Goal: Task Accomplishment & Management: Manage account settings

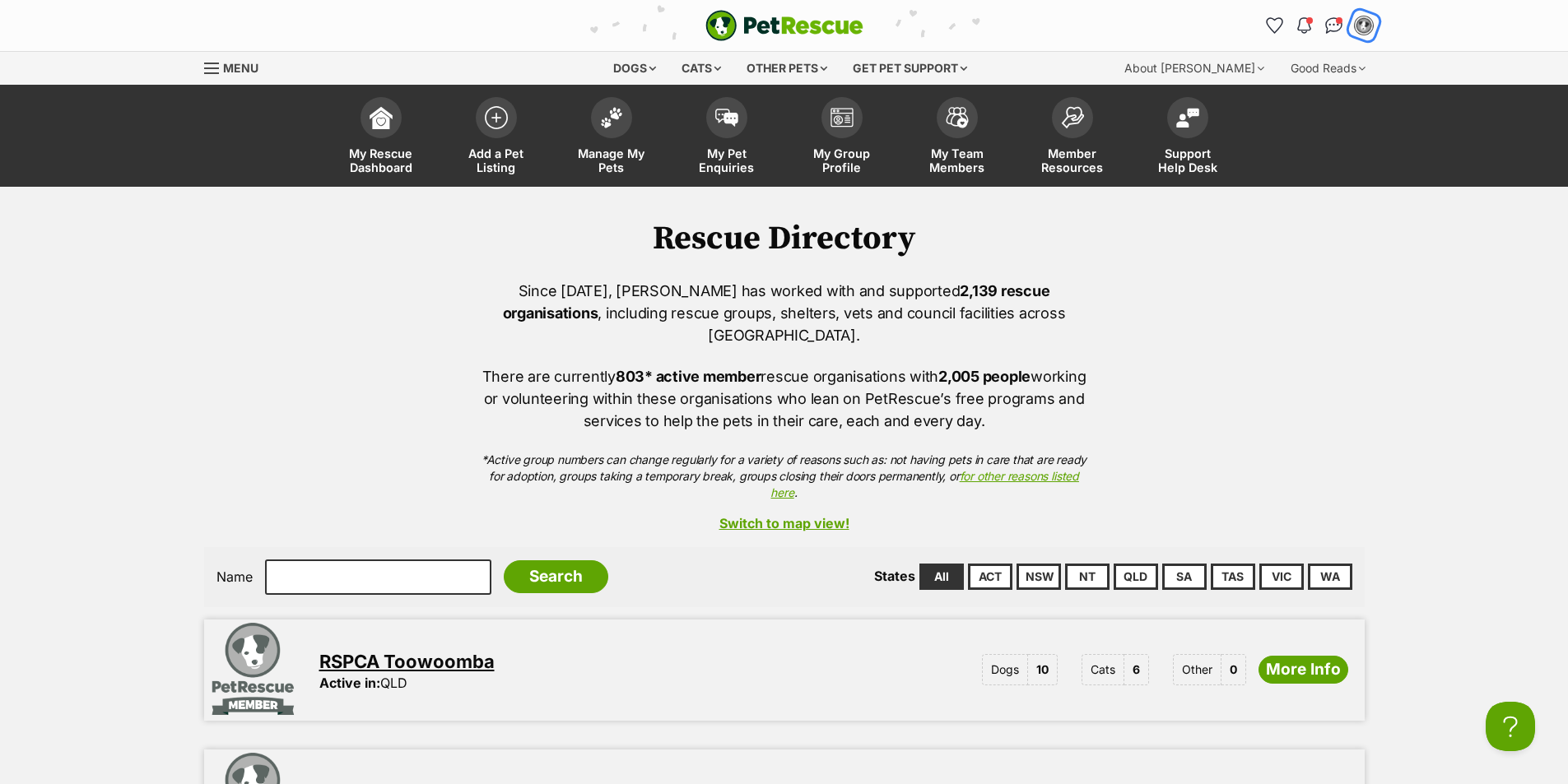
click at [1362, 28] on img "My account" at bounding box center [1365, 25] width 21 height 21
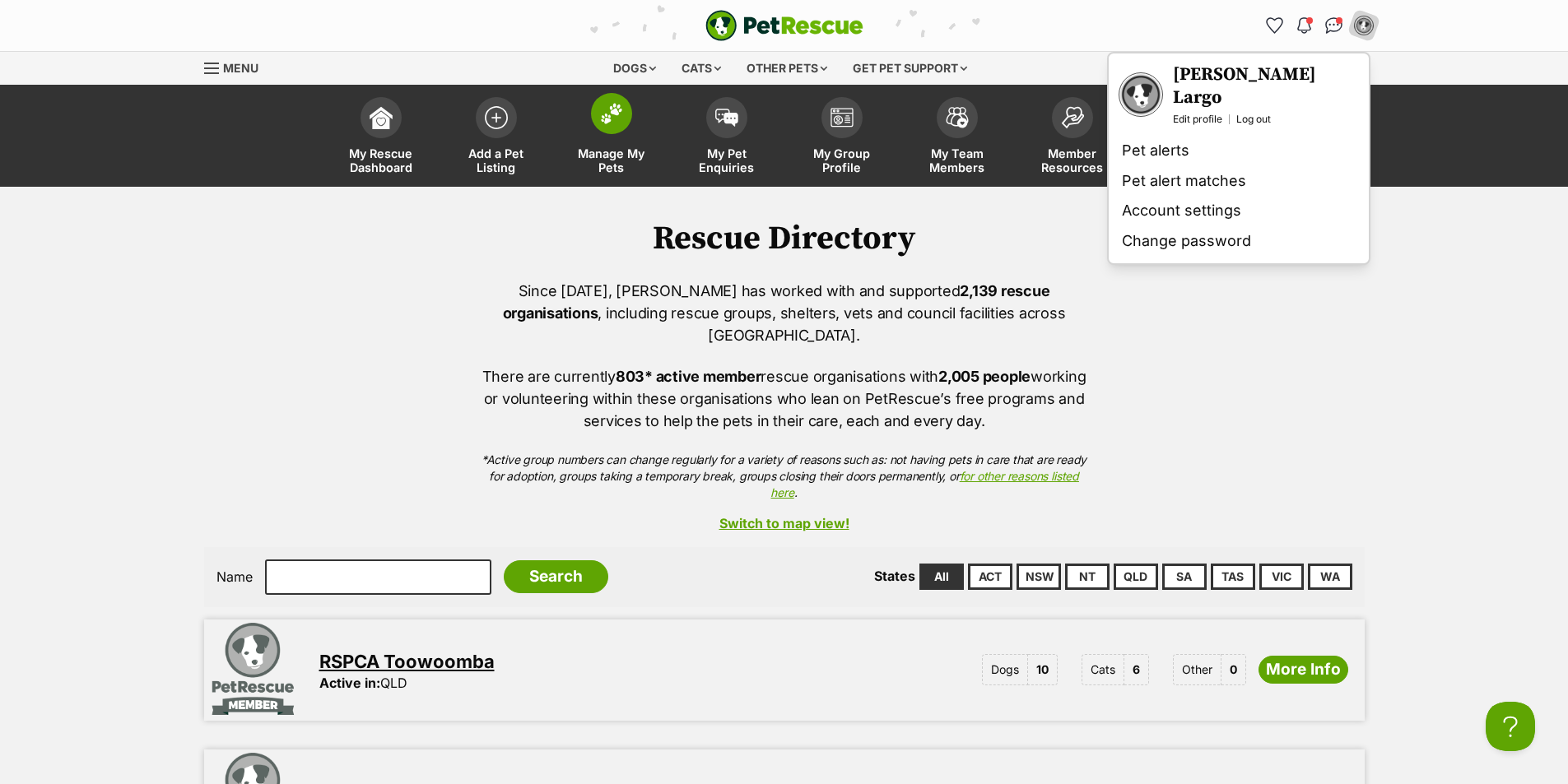
click at [609, 120] on img at bounding box center [612, 114] width 23 height 21
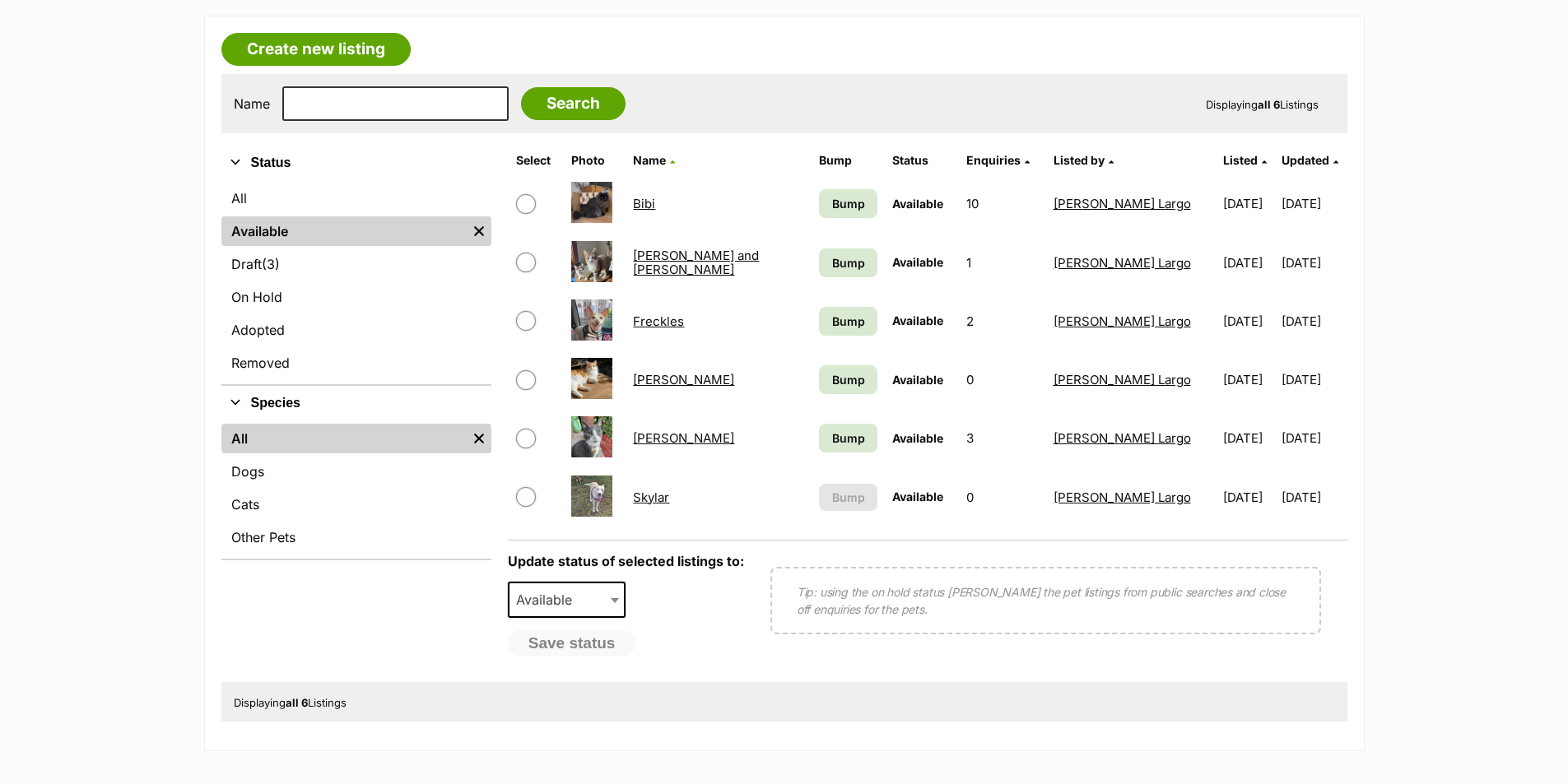
scroll to position [411, 0]
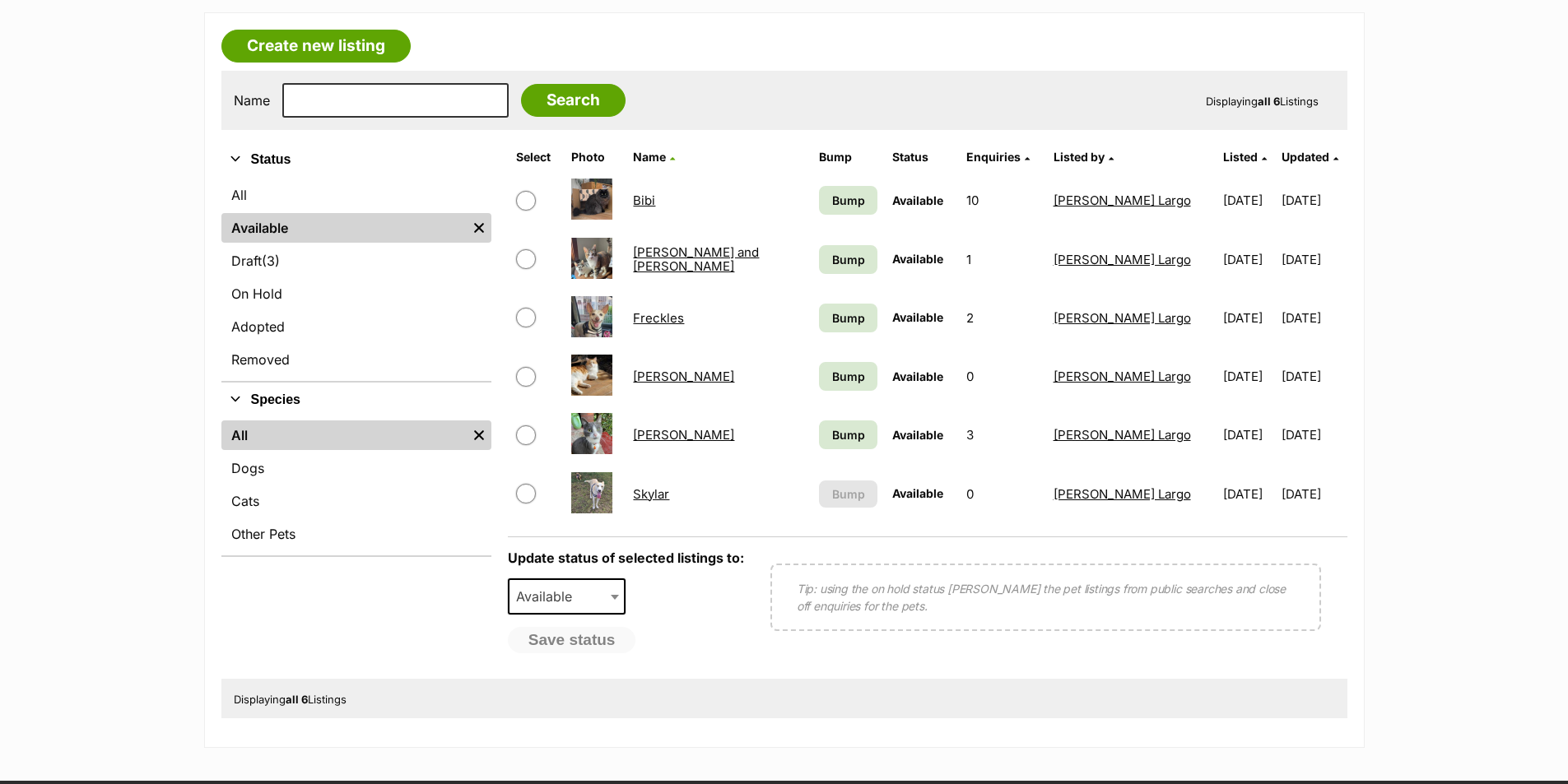
click at [669, 495] on link "Skylar" at bounding box center [650, 494] width 36 height 16
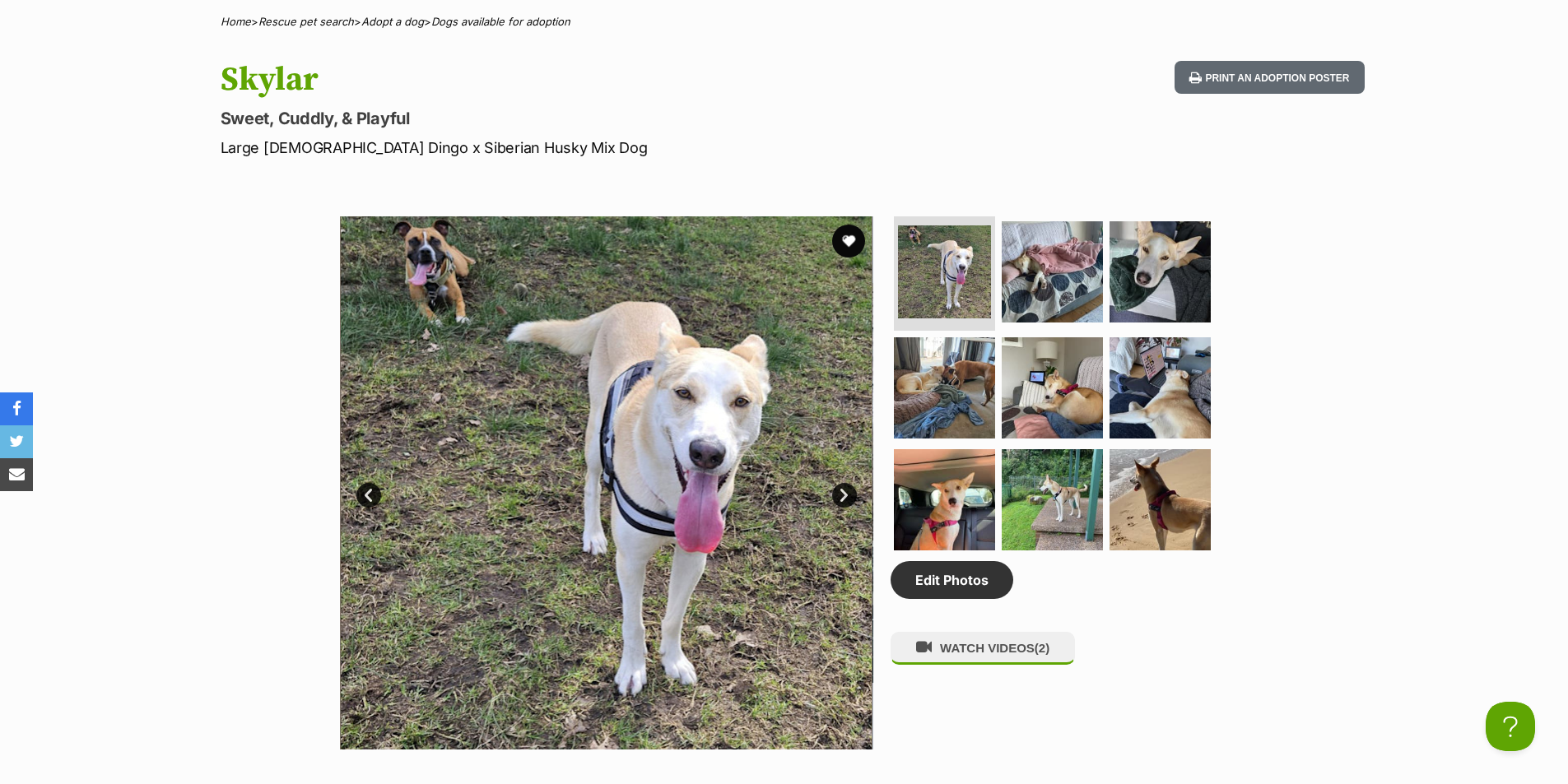
scroll to position [659, 0]
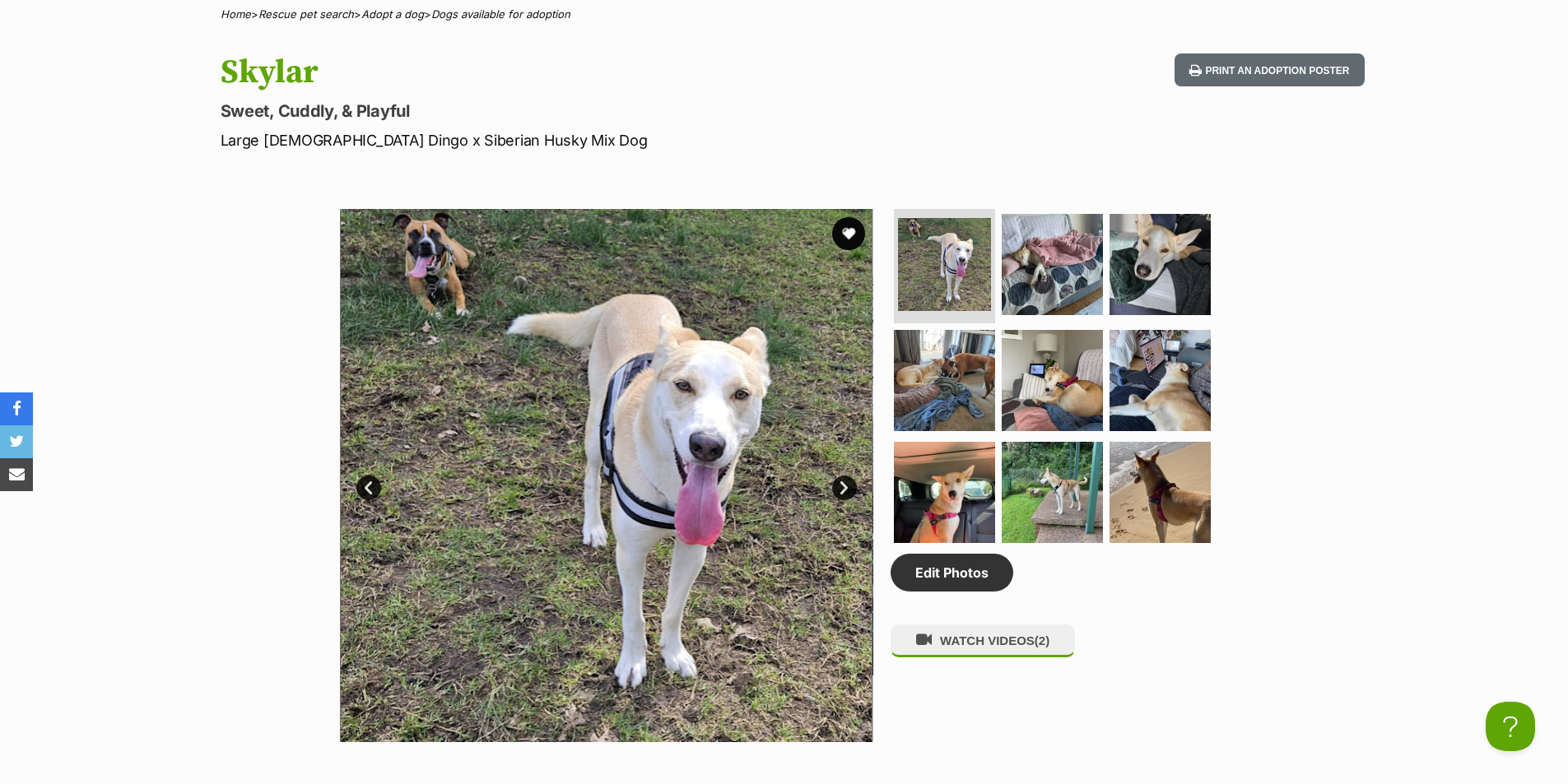
click at [842, 488] on link "Next" at bounding box center [844, 487] width 24 height 24
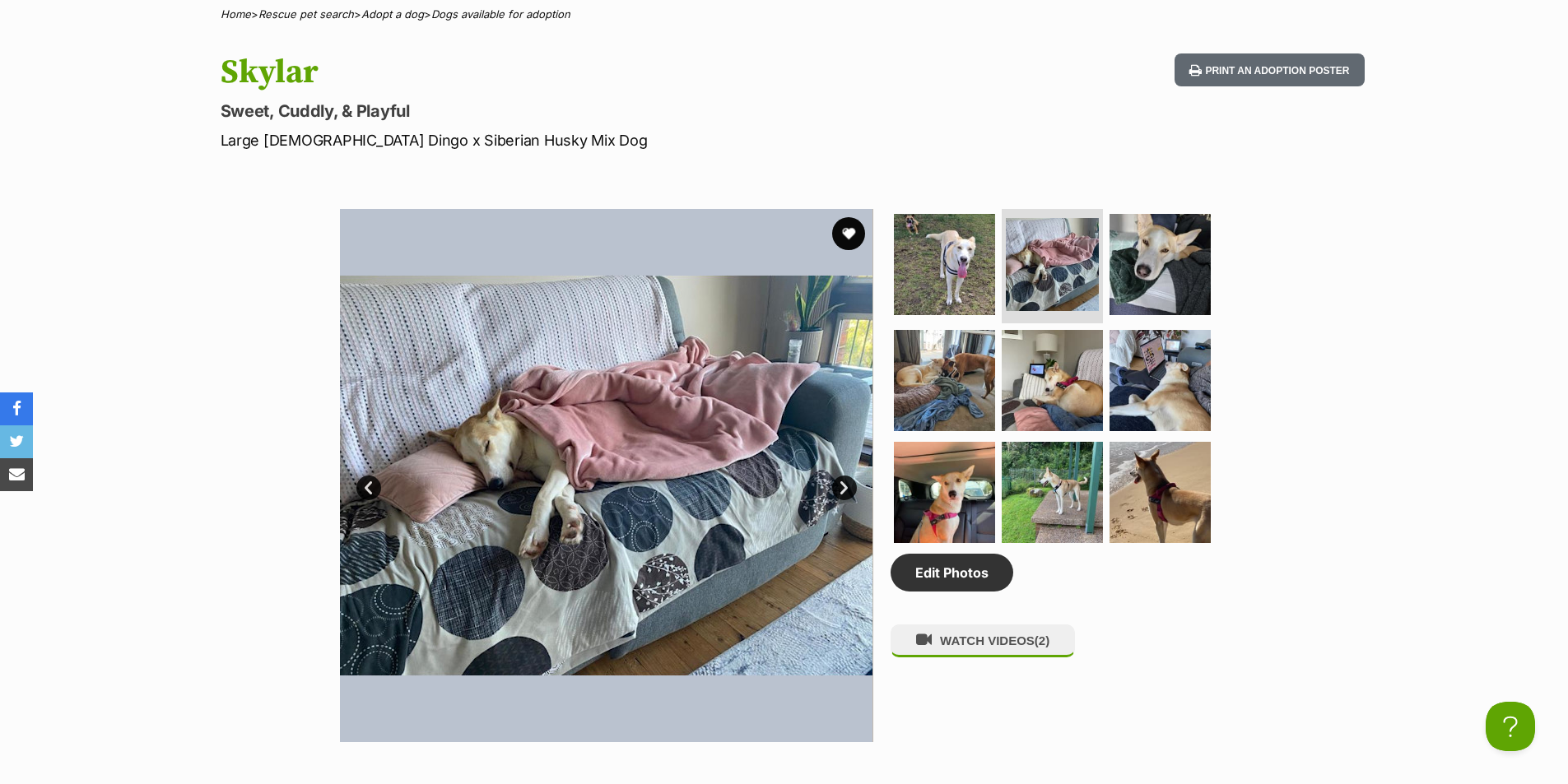
click at [842, 488] on link "Next" at bounding box center [844, 487] width 24 height 24
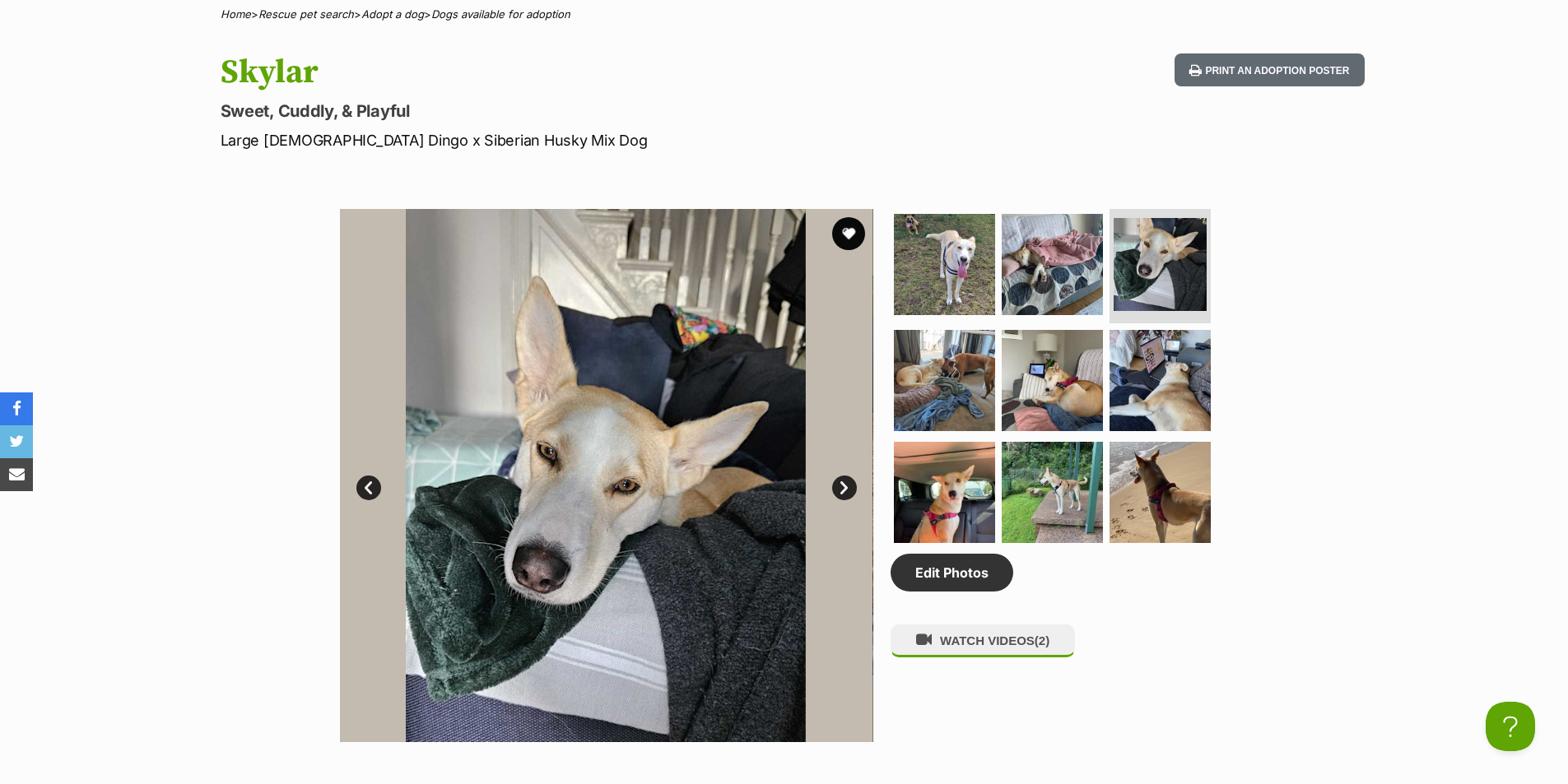
click at [842, 488] on link "Next" at bounding box center [844, 487] width 24 height 24
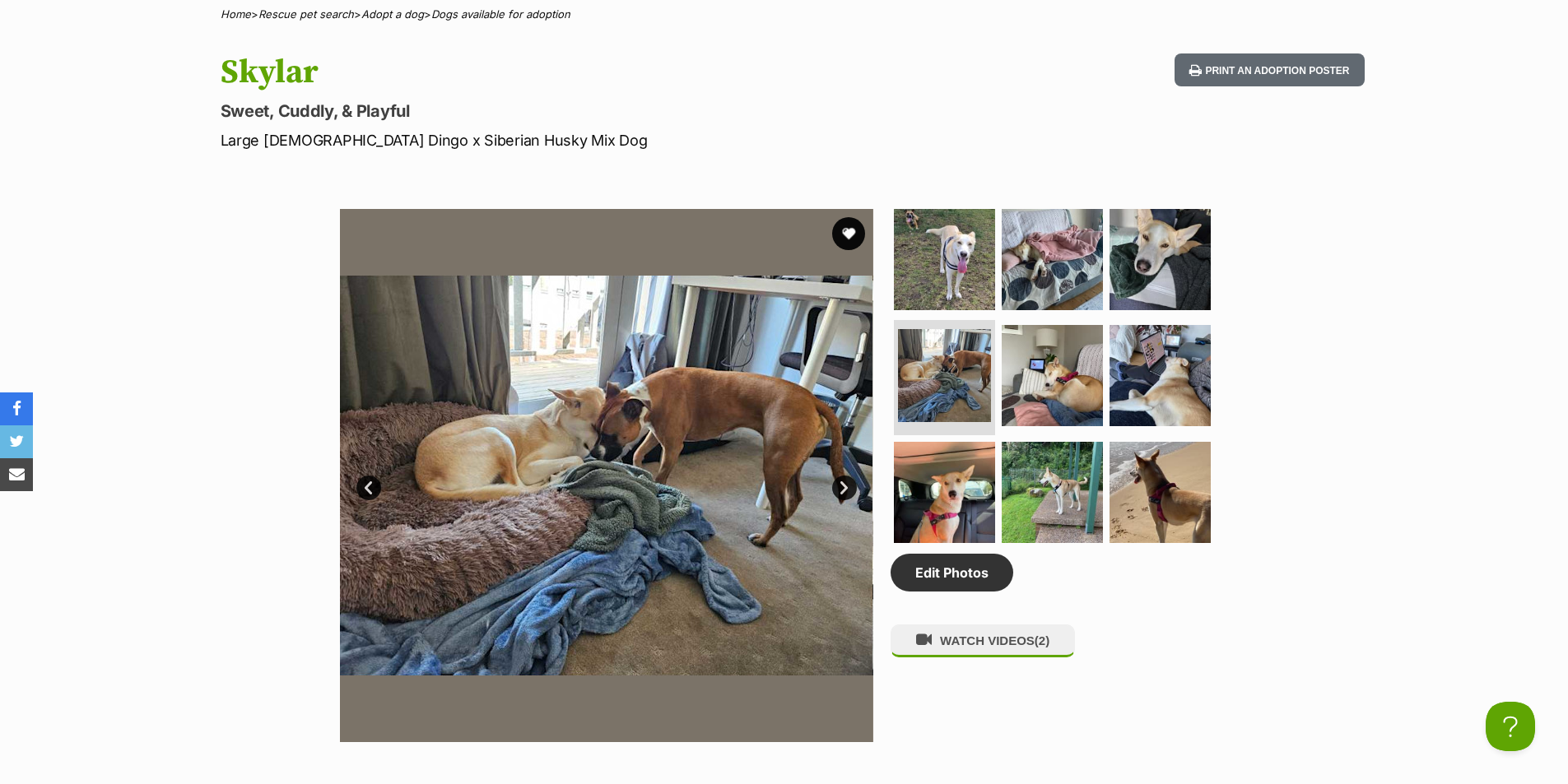
click at [842, 488] on link "Next" at bounding box center [844, 487] width 24 height 24
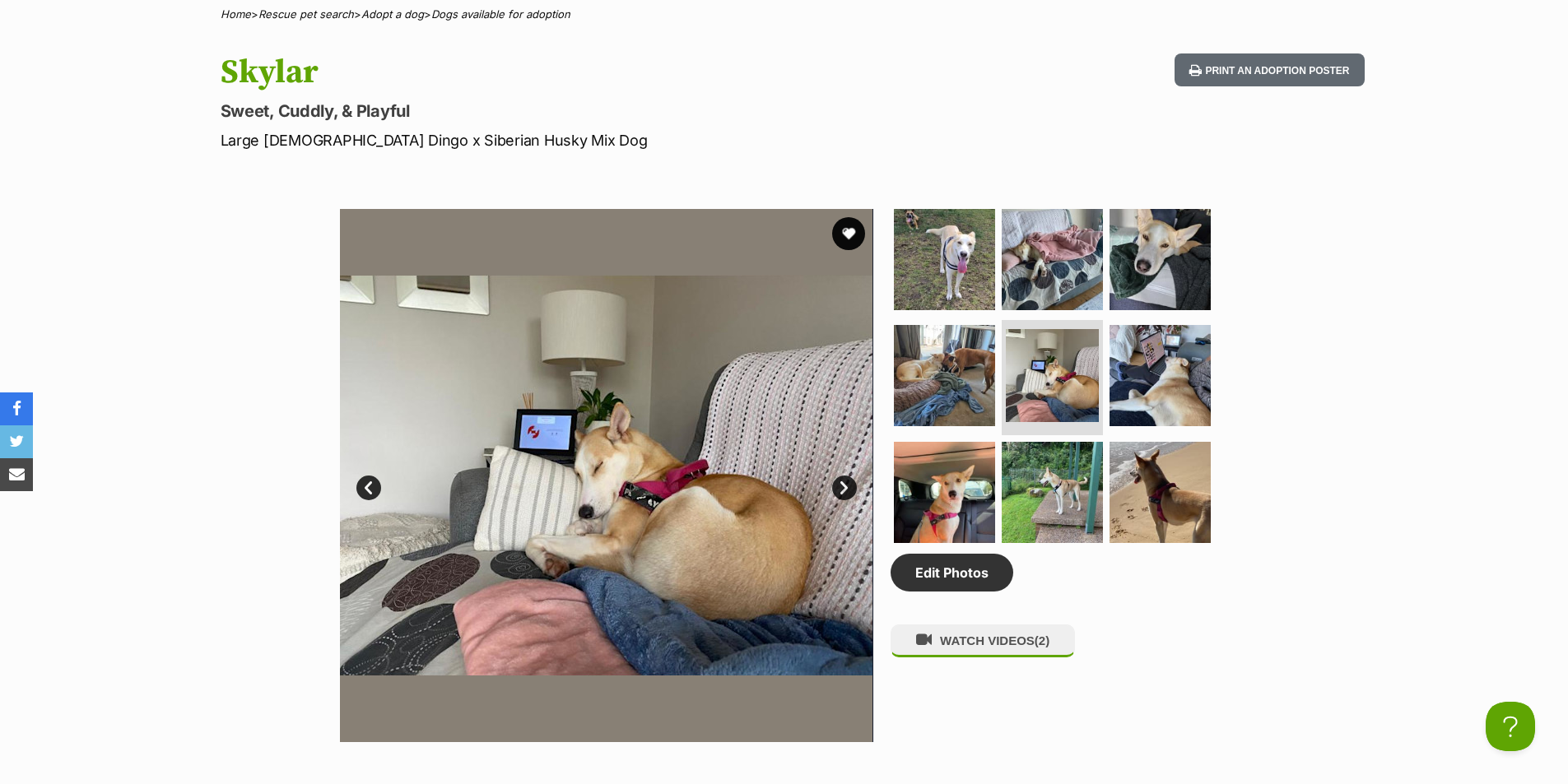
click at [842, 488] on link "Next" at bounding box center [844, 487] width 24 height 24
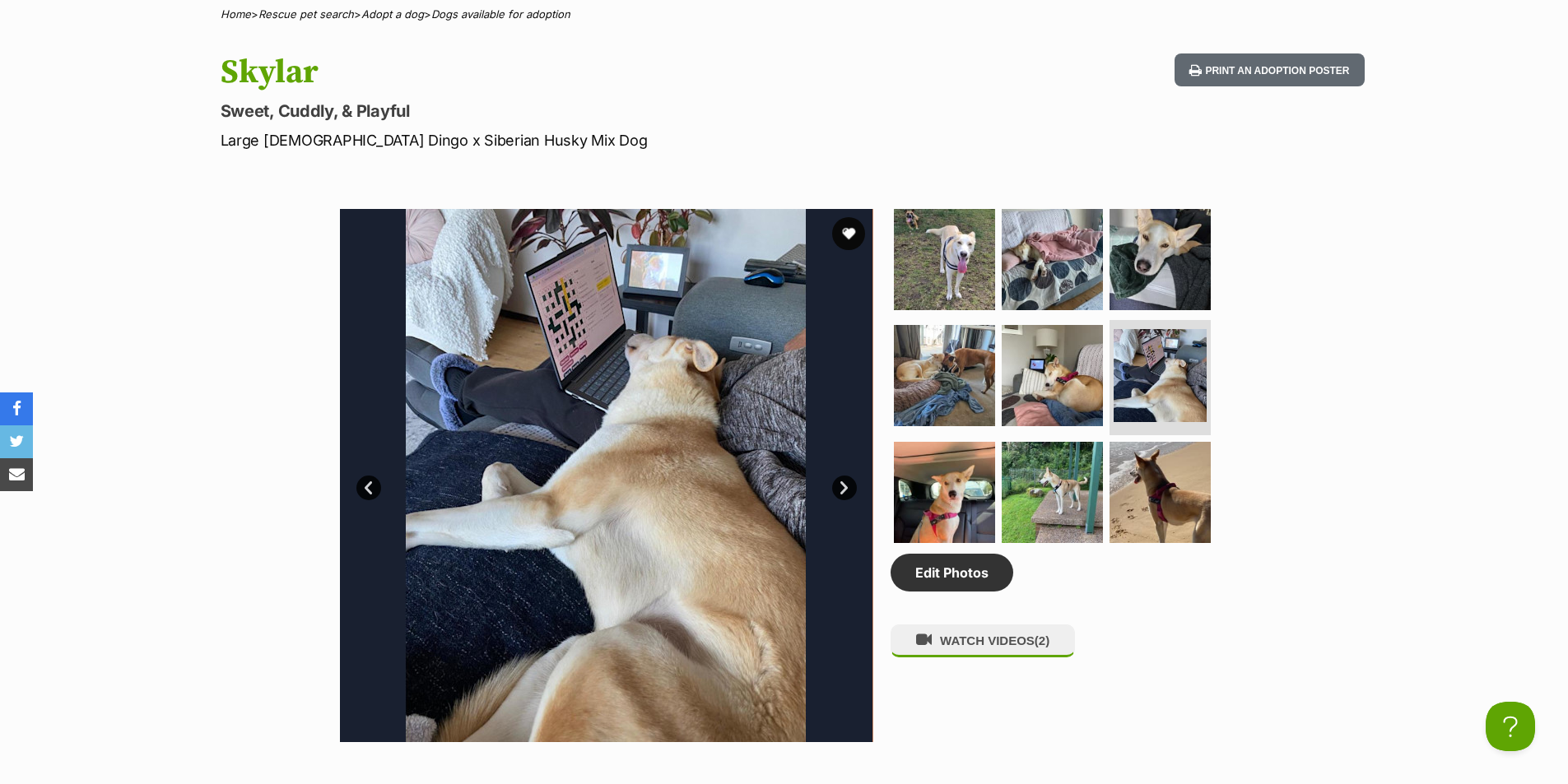
click at [842, 488] on link "Next" at bounding box center [844, 487] width 24 height 24
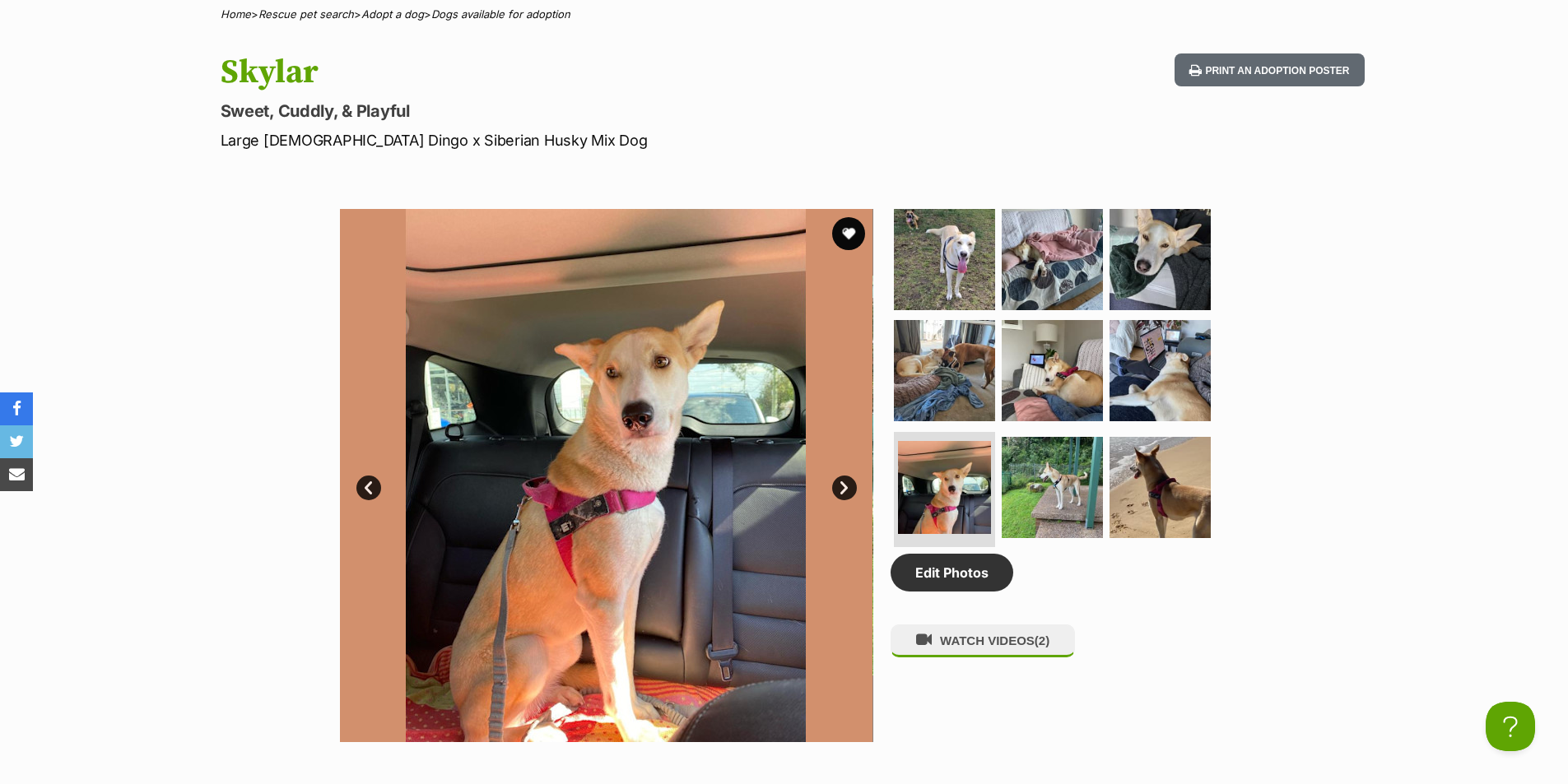
click at [842, 488] on link "Next" at bounding box center [844, 487] width 24 height 24
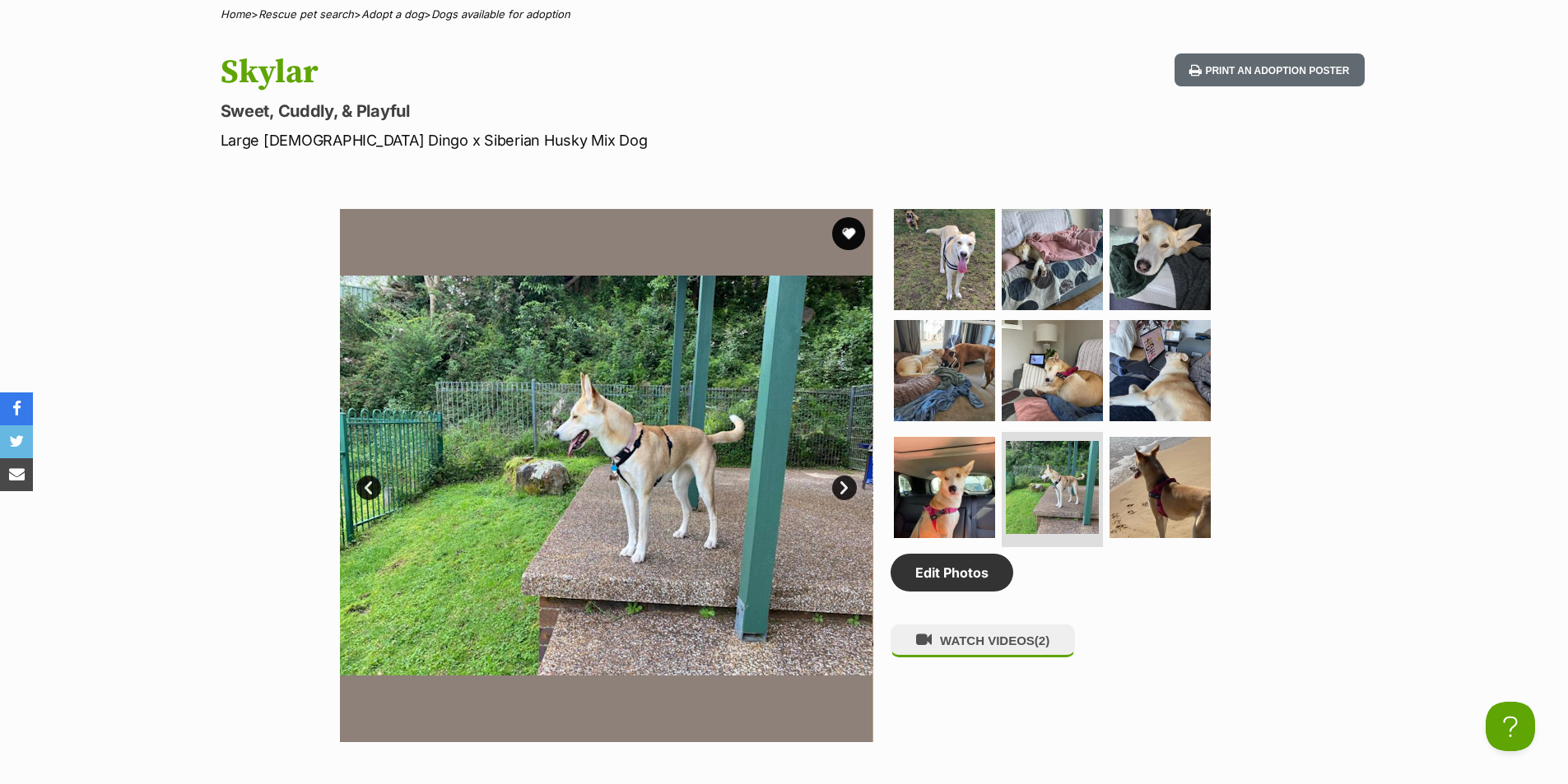
click at [842, 488] on link "Next" at bounding box center [844, 487] width 24 height 24
